Goal: Task Accomplishment & Management: Use online tool/utility

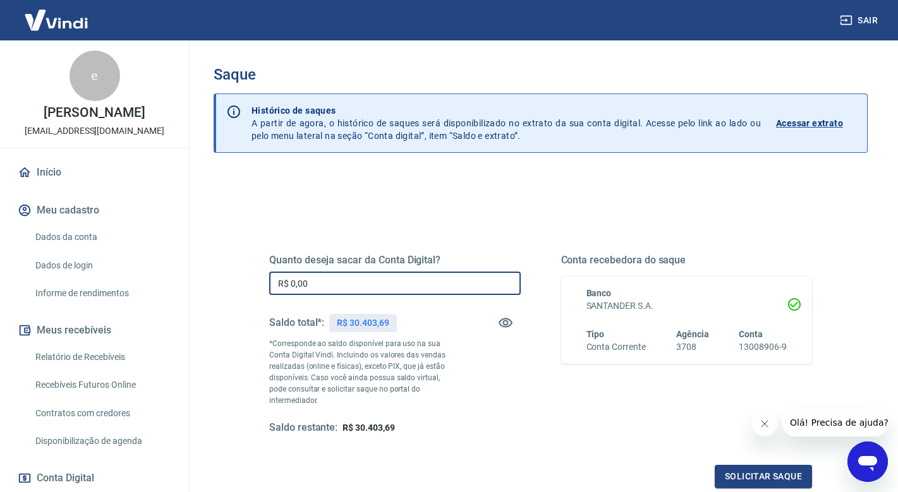
click at [321, 290] on input "R$ 0,00" at bounding box center [394, 283] width 251 height 23
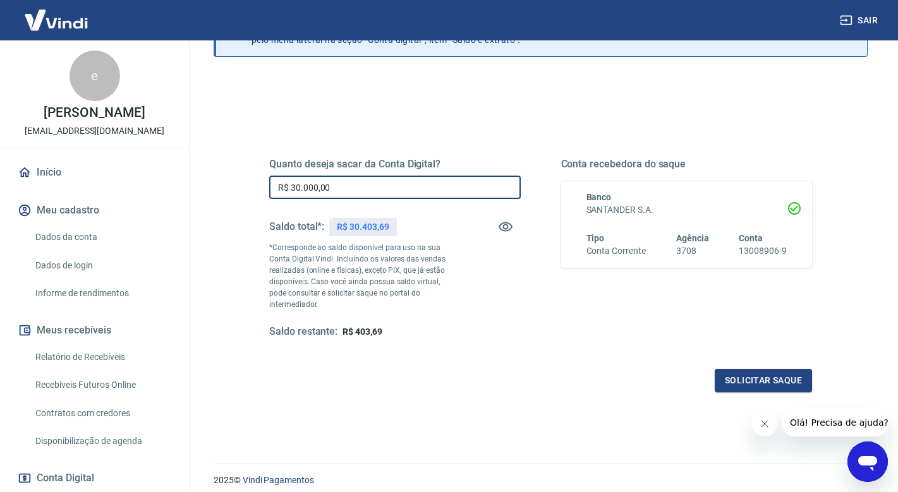
scroll to position [113, 0]
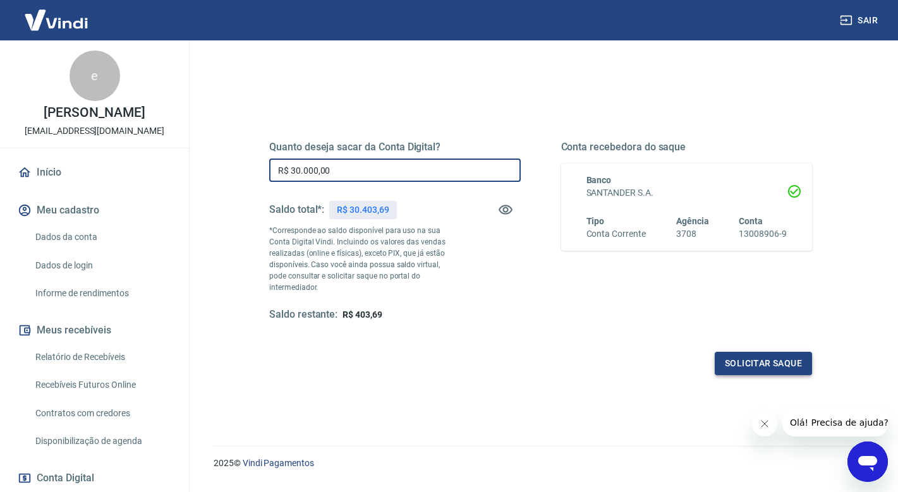
type input "R$ 30.000,00"
click at [740, 352] on button "Solicitar saque" at bounding box center [763, 363] width 97 height 23
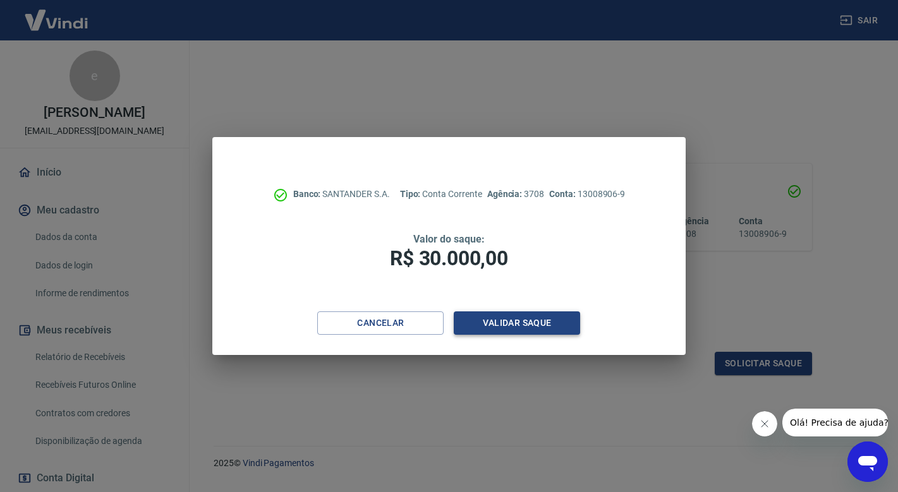
click at [524, 327] on button "Validar saque" at bounding box center [517, 322] width 126 height 23
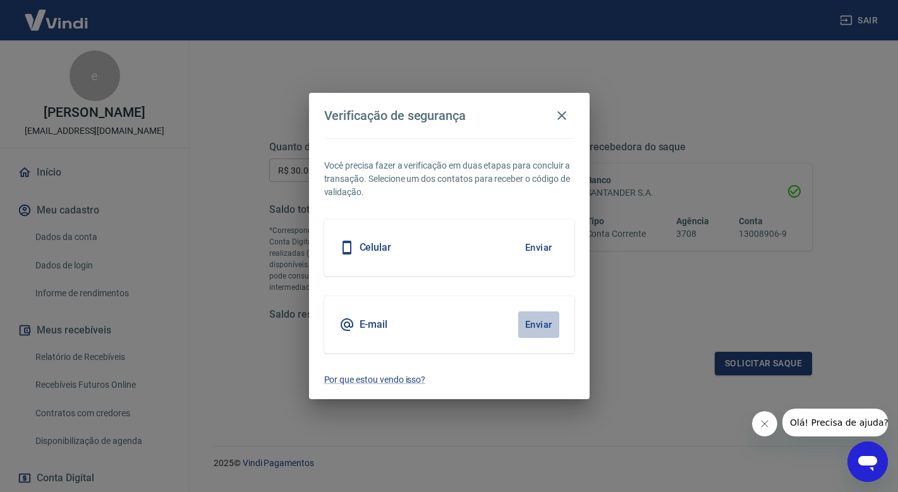
click at [539, 326] on button "Enviar" at bounding box center [538, 324] width 41 height 27
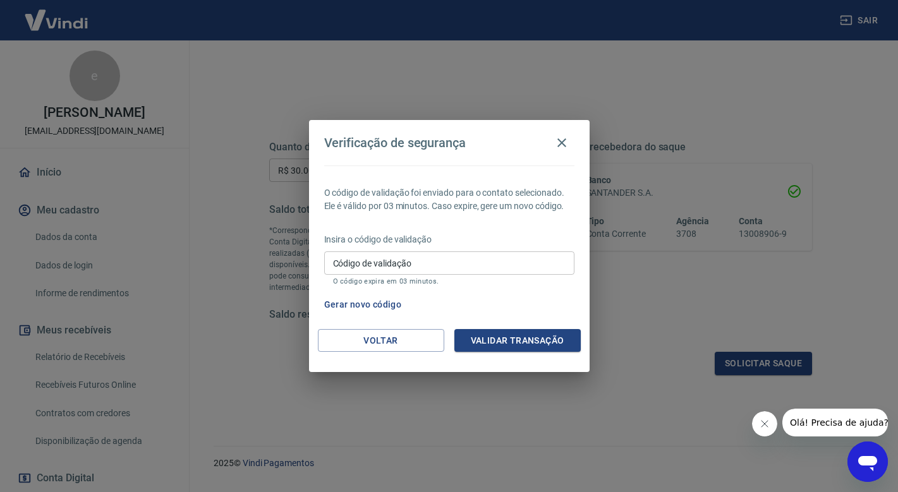
click at [413, 265] on input "Código de validação" at bounding box center [449, 262] width 250 height 23
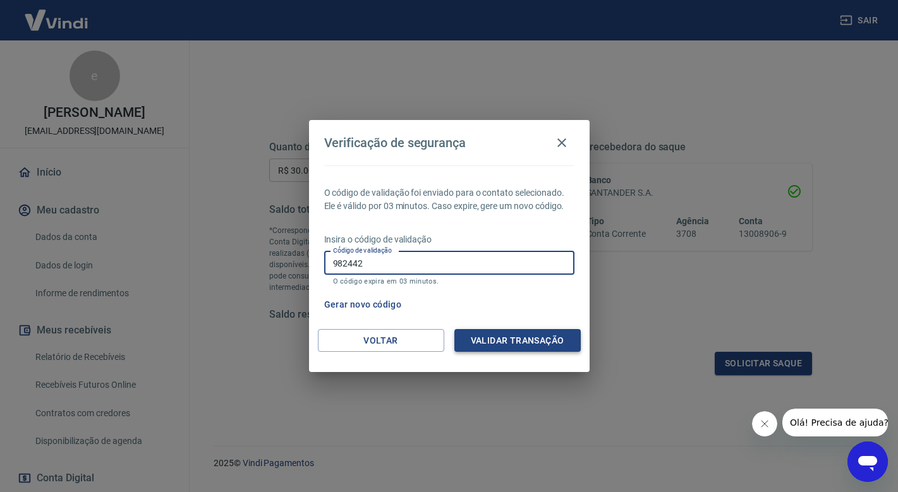
type input "982442"
click at [512, 340] on button "Validar transação" at bounding box center [517, 340] width 126 height 23
